Goal: Transaction & Acquisition: Purchase product/service

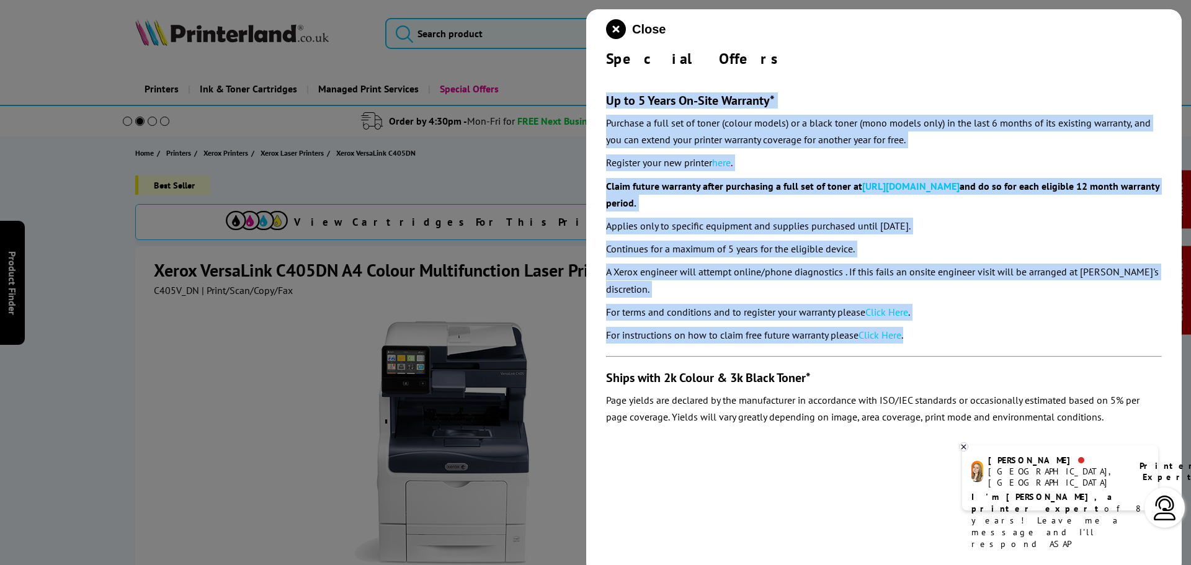
drag, startPoint x: 917, startPoint y: 320, endPoint x: 597, endPoint y: 101, distance: 387.7
click at [597, 101] on div "Close Special Offers Up to 5 Years On-Site Warranty* Purchase a full set of ton…" at bounding box center [883, 291] width 595 height 565
copy section "Up to 5 Years On-Site Warranty* Purchase a full set of toner (colour models) or…"
